Goal: Information Seeking & Learning: Learn about a topic

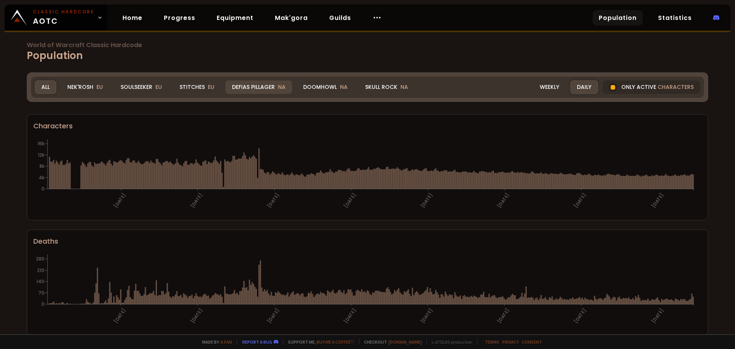
click at [255, 82] on div "Defias Pillager NA" at bounding box center [258, 86] width 67 height 13
click at [256, 87] on div "Defias Pillager NA" at bounding box center [258, 86] width 67 height 13
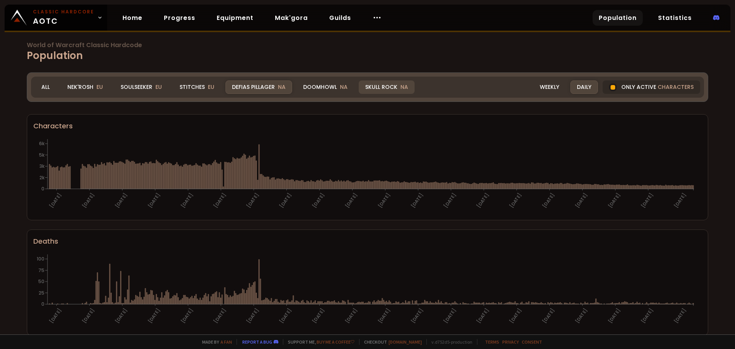
click at [378, 87] on div "Skull Rock NA" at bounding box center [387, 86] width 56 height 13
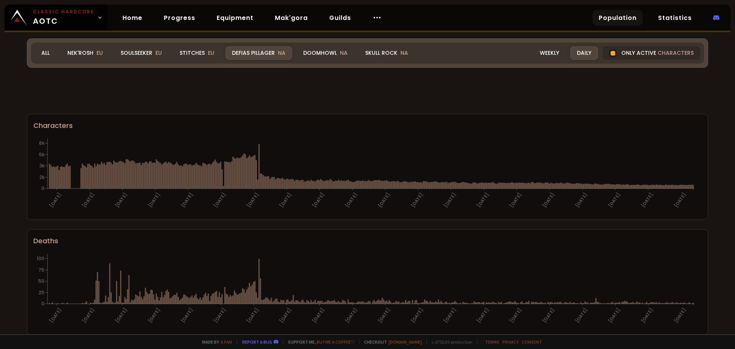
scroll to position [191, 0]
